Goal: Information Seeking & Learning: Find contact information

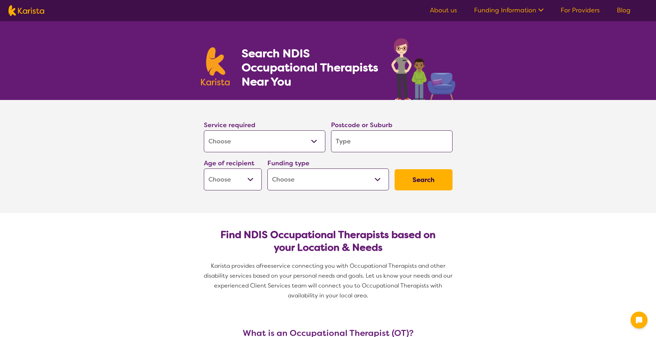
select select "[MEDICAL_DATA]"
click at [316, 143] on select "Allied Health Assistant Assessment ([MEDICAL_DATA] or [MEDICAL_DATA]) Behaviour…" at bounding box center [265, 141] width 122 height 22
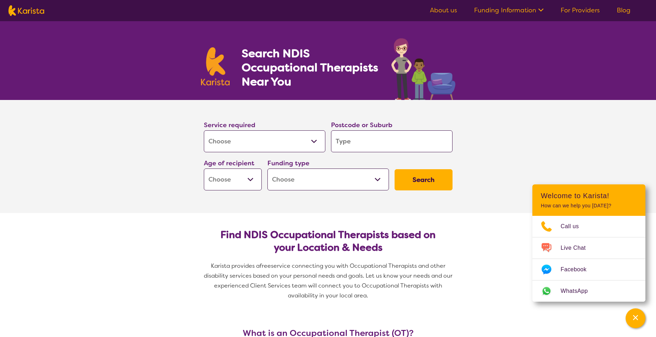
click at [315, 142] on select "Allied Health Assistant Assessment ([MEDICAL_DATA] or [MEDICAL_DATA]) Behaviour…" at bounding box center [265, 141] width 122 height 22
click at [364, 144] on input "search" at bounding box center [392, 141] width 122 height 22
type input "5"
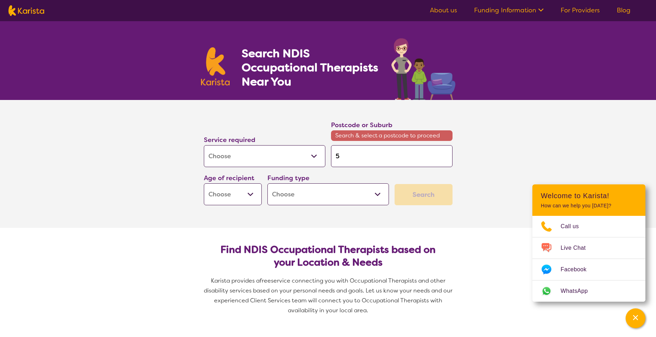
type input "50"
type input "504"
type input "5049"
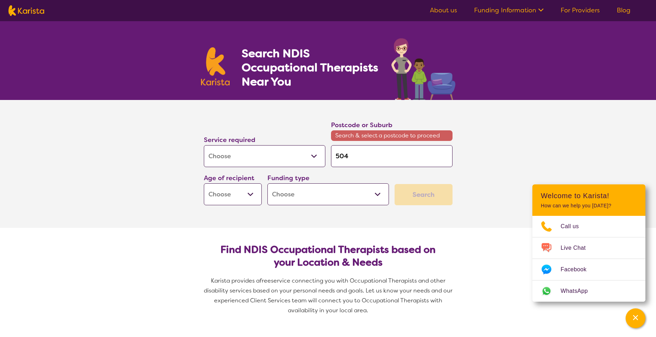
type input "5049"
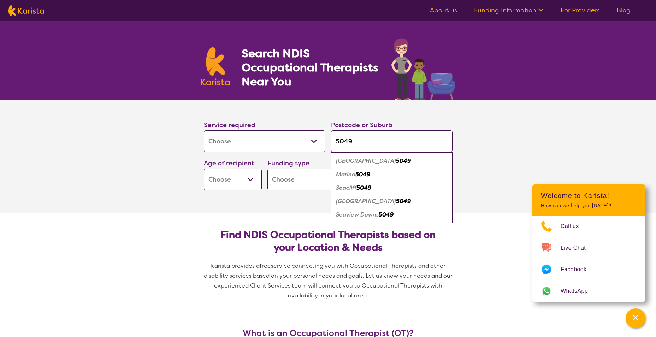
type input "504"
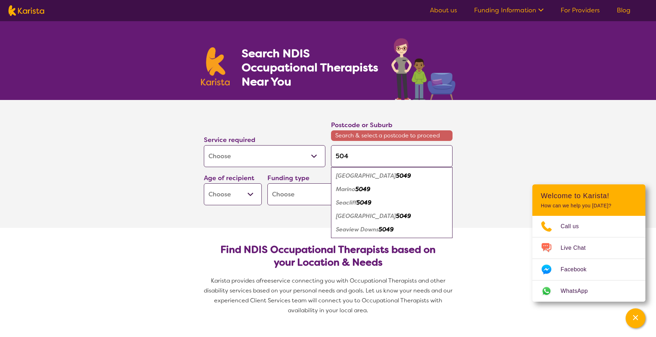
type input "50"
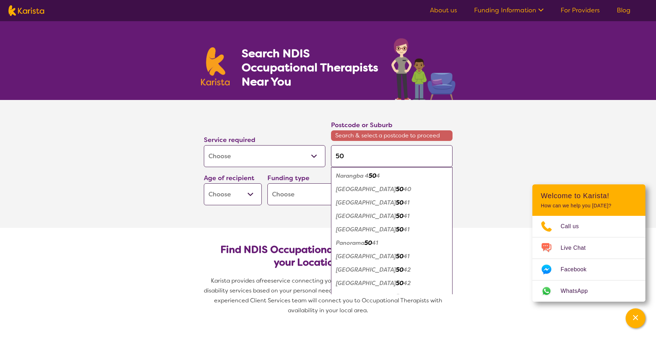
type input "504"
type input "5041"
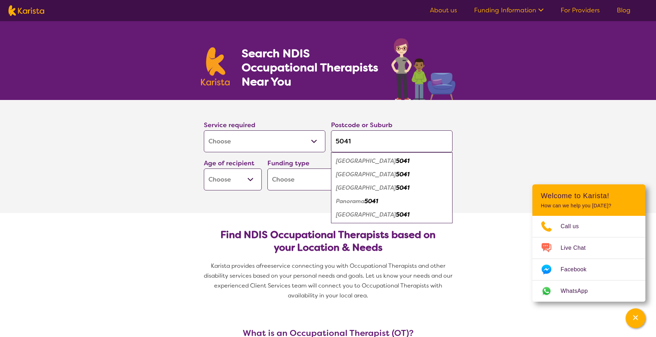
type input "5041"
click at [361, 204] on em "Panorama" at bounding box center [350, 201] width 29 height 7
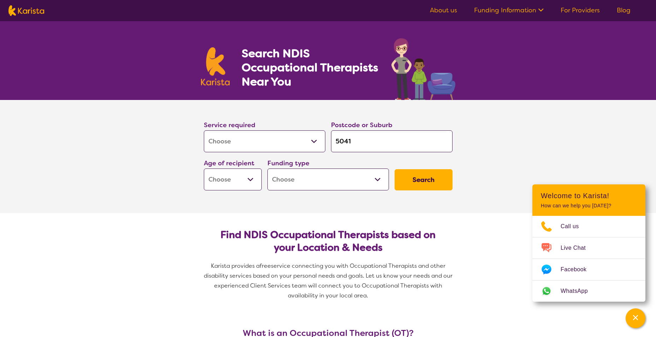
click at [252, 177] on select "Early Childhood - 0 to 9 Child - 10 to 11 Adolescent - 12 to 17 Adult - 18 to 6…" at bounding box center [233, 180] width 58 height 22
select select "EC"
click at [204, 169] on select "Early Childhood - 0 to 9 Child - 10 to 11 Adolescent - 12 to 17 Adult - 18 to 6…" at bounding box center [233, 180] width 58 height 22
select select "EC"
click at [379, 178] on select "Home Care Package (HCP) National Disability Insurance Scheme (NDIS) I don't know" at bounding box center [329, 180] width 122 height 22
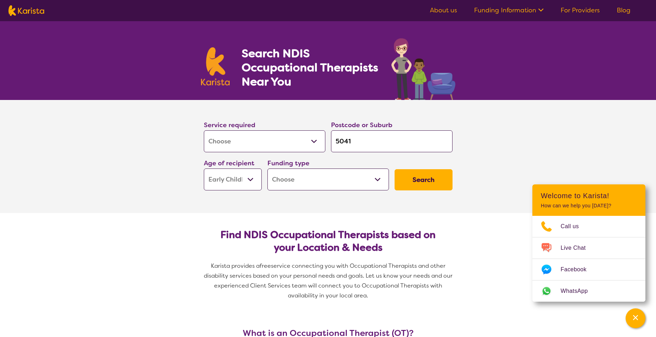
select select "NDIS"
click at [268, 169] on select "Home Care Package (HCP) National Disability Insurance Scheme (NDIS) I don't know" at bounding box center [329, 180] width 122 height 22
select select "NDIS"
click at [431, 180] on button "Search" at bounding box center [424, 179] width 58 height 21
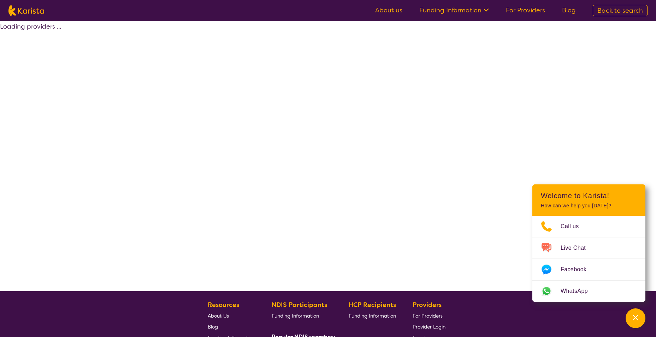
select select "by_score"
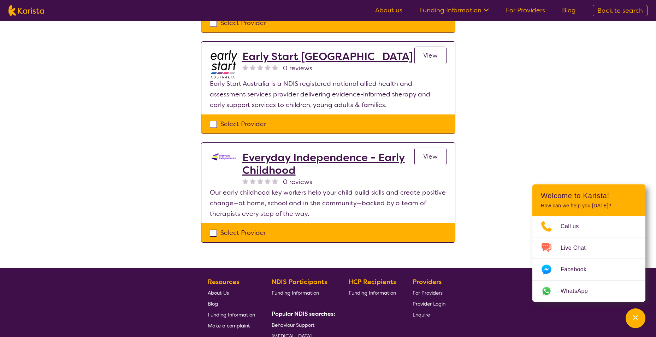
scroll to position [353, 0]
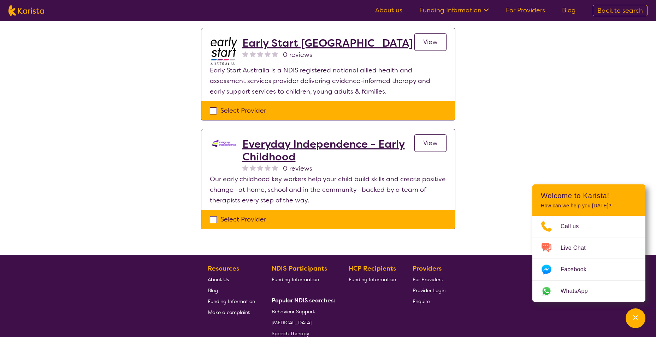
click at [426, 139] on span "View" at bounding box center [430, 143] width 14 height 8
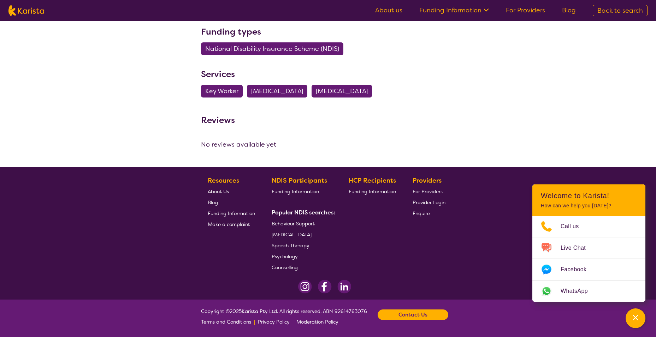
select select "by_score"
